Goal: Task Accomplishment & Management: Use online tool/utility

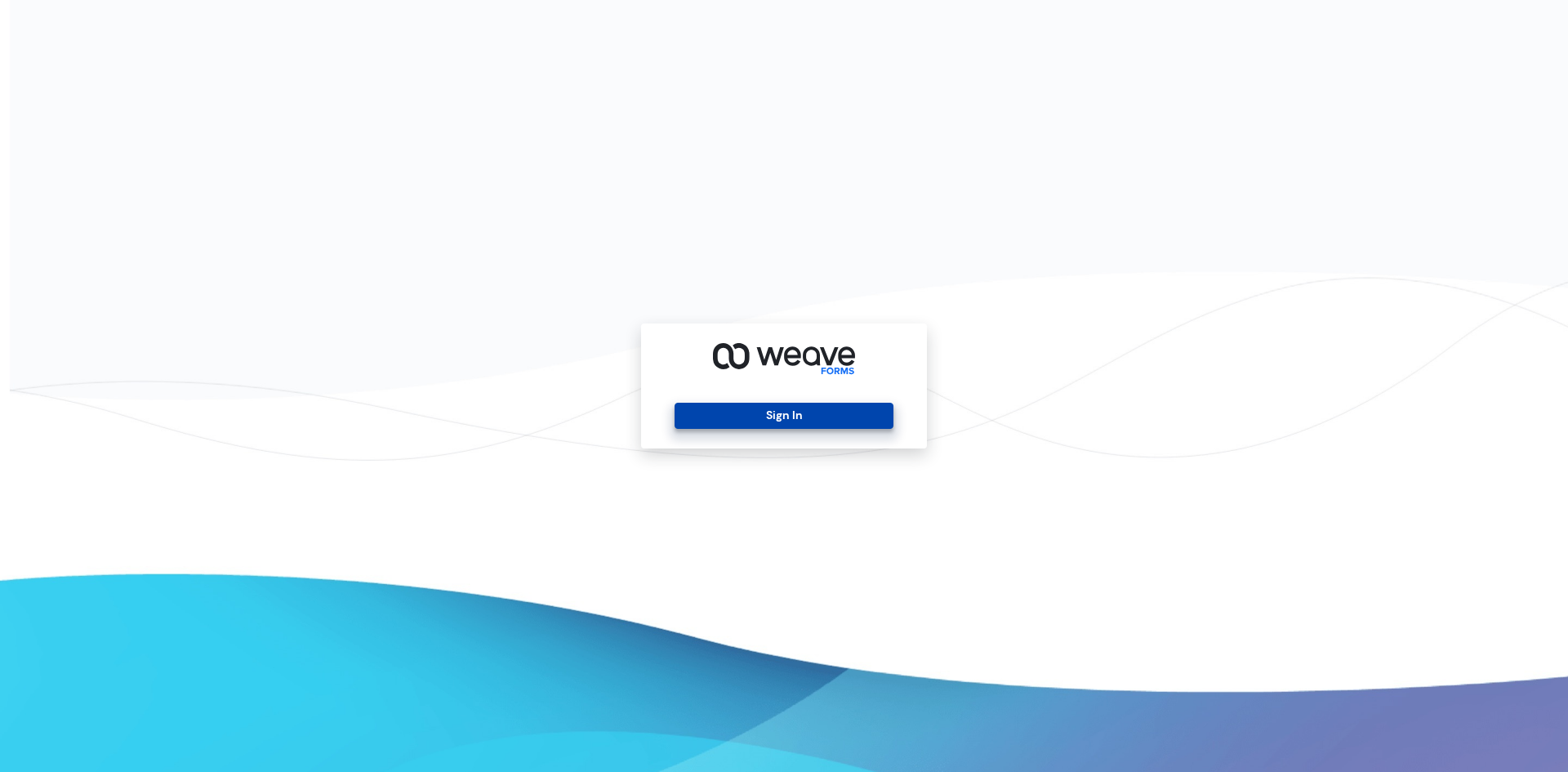
click at [797, 411] on button "Sign In" at bounding box center [784, 416] width 218 height 26
